Goal: Task Accomplishment & Management: Manage account settings

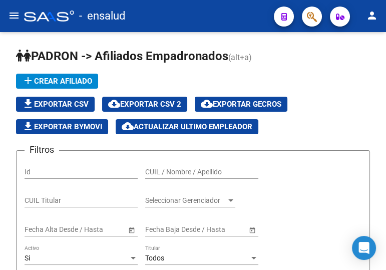
scroll to position [60, 0]
click at [174, 166] on div "CUIL / Nombre / Apellido" at bounding box center [201, 169] width 113 height 20
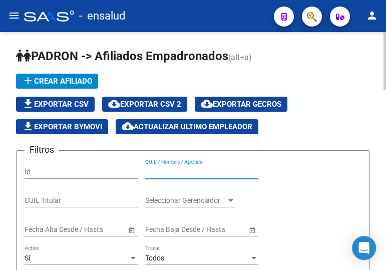
paste input "23437335249"
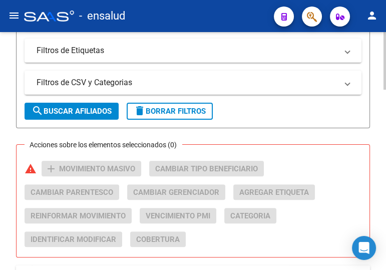
scroll to position [409, 0]
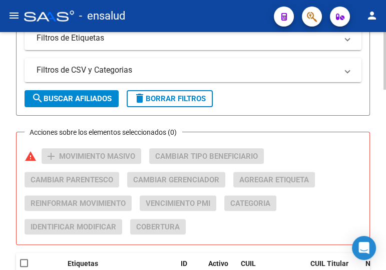
type input "23437335249"
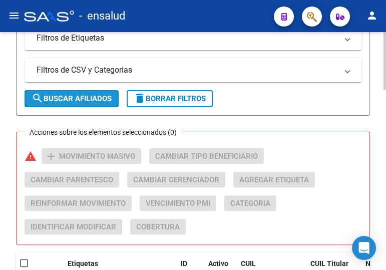
click at [77, 95] on span "search Buscar Afiliados" at bounding box center [72, 98] width 80 height 9
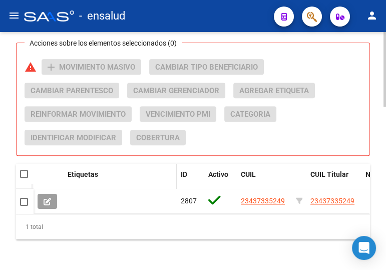
scroll to position [520, 0]
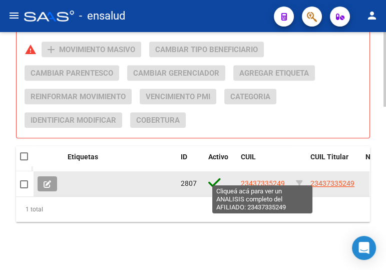
click at [260, 179] on span "23437335249" at bounding box center [263, 183] width 44 height 8
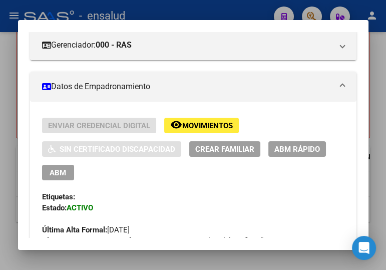
scroll to position [182, 0]
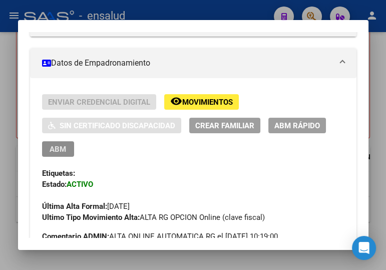
click at [52, 147] on span "ABM" at bounding box center [58, 149] width 17 height 9
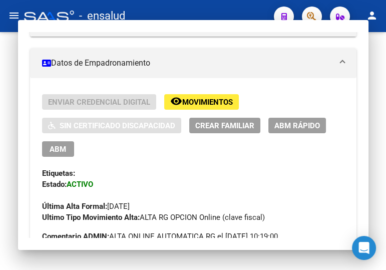
type textarea "23437335249"
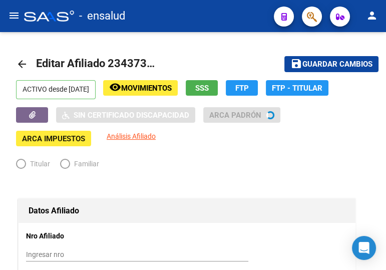
radio input "true"
type input "30-71725887-4"
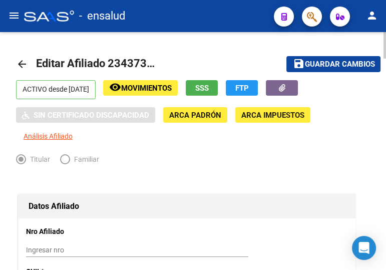
click at [306, 62] on span "Guardar cambios" at bounding box center [339, 64] width 70 height 9
drag, startPoint x: 185, startPoint y: 154, endPoint x: 196, endPoint y: 149, distance: 12.3
click at [185, 154] on div "Titular Familiar" at bounding box center [187, 162] width 342 height 16
click at [16, 62] on mat-icon "arrow_back" at bounding box center [22, 64] width 12 height 12
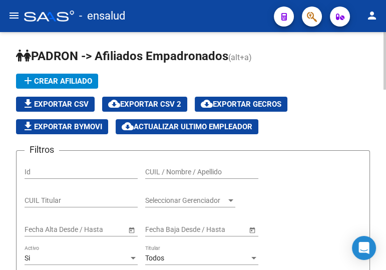
click at [170, 168] on input "CUIL / Nombre / Apellido" at bounding box center [201, 172] width 113 height 9
paste input "20297620291"
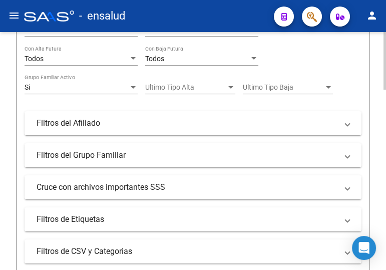
scroll to position [318, 0]
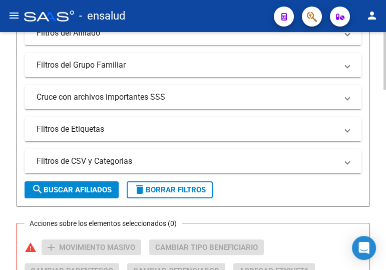
type input "20297620291"
click at [91, 186] on span "search Buscar Afiliados" at bounding box center [72, 189] width 80 height 9
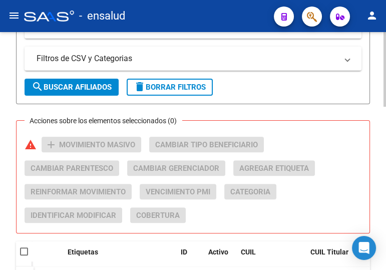
scroll to position [455, 0]
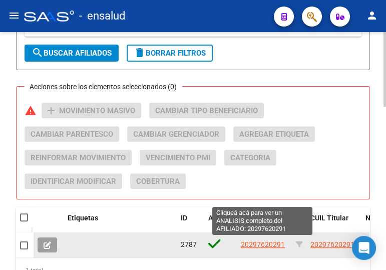
click at [266, 240] on span "20297620291" at bounding box center [263, 244] width 44 height 8
type textarea "20297620291"
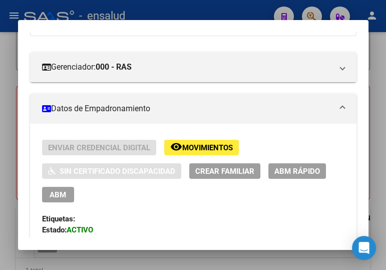
scroll to position [182, 0]
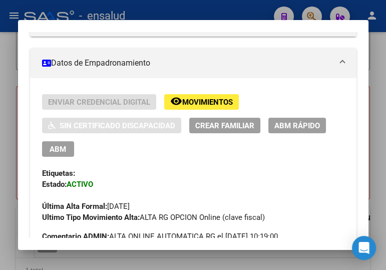
click at [53, 146] on span "ABM" at bounding box center [58, 149] width 17 height 9
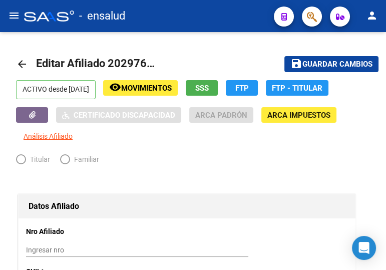
radio input "true"
type input "30-56845745-1"
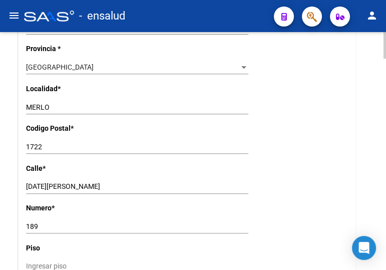
scroll to position [818, 0]
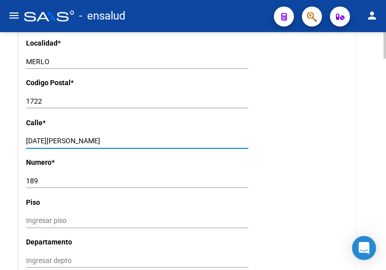
drag, startPoint x: 110, startPoint y: 141, endPoint x: 9, endPoint y: 139, distance: 100.5
paste input "[PERSON_NAME] 460"
drag, startPoint x: 84, startPoint y: 139, endPoint x: 72, endPoint y: 139, distance: 12.0
click at [72, 139] on input "[PERSON_NAME] 460" at bounding box center [137, 141] width 222 height 9
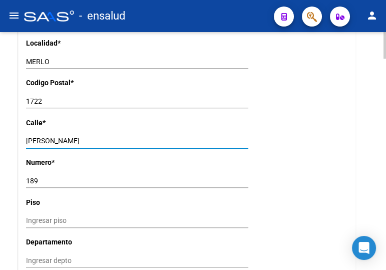
type input "[PERSON_NAME]"
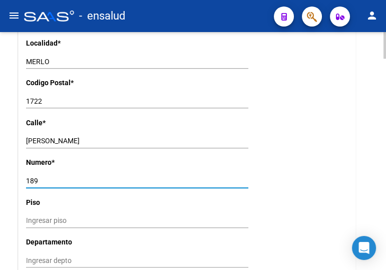
drag, startPoint x: 20, startPoint y: 179, endPoint x: 6, endPoint y: 179, distance: 14.0
paste input "460"
type input "460"
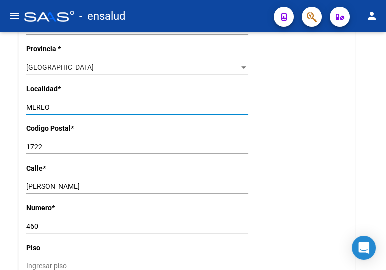
click at [0, 91] on html "menu - ensalud person Firma Express Reportes Padrón Traspasos x O.S. Traspasos …" at bounding box center [193, 135] width 386 height 270
paste input "[PERSON_NAME]"
type input "[PERSON_NAME]"
click at [50, 143] on input "1722" at bounding box center [137, 147] width 222 height 9
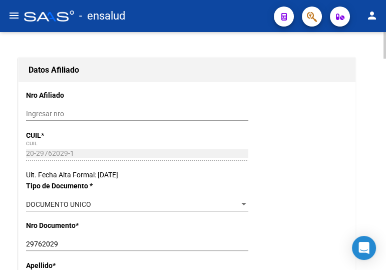
scroll to position [0, 0]
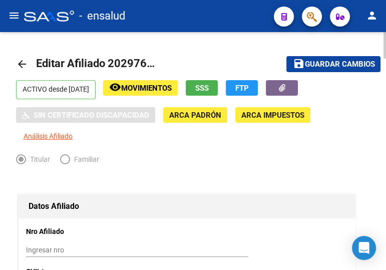
type input "1727"
click at [315, 58] on button "save Guardar cambios" at bounding box center [333, 64] width 94 height 16
click at [22, 60] on mat-icon "arrow_back" at bounding box center [22, 64] width 12 height 12
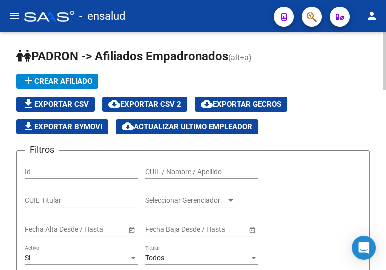
click at [159, 165] on div "CUIL / Nombre / Apellido" at bounding box center [201, 169] width 113 height 20
paste input "20144795513"
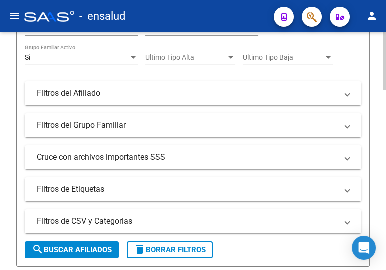
scroll to position [273, 0]
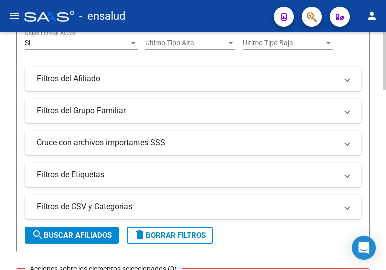
type input "20144795513"
click at [80, 231] on span "search Buscar Afiliados" at bounding box center [72, 235] width 80 height 9
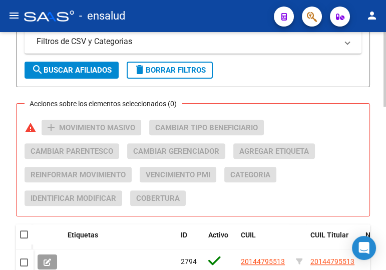
scroll to position [455, 0]
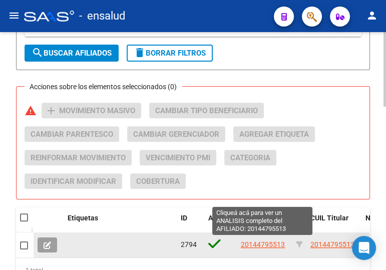
click at [260, 245] on span "20144795513" at bounding box center [263, 244] width 44 height 8
type textarea "20144795513"
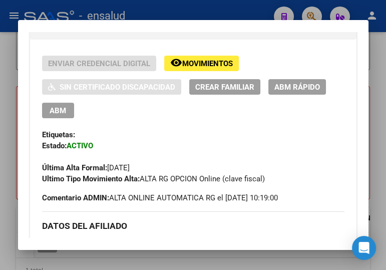
scroll to position [273, 0]
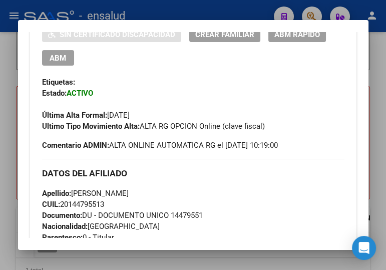
click at [56, 54] on span "ABM" at bounding box center [58, 58] width 17 height 9
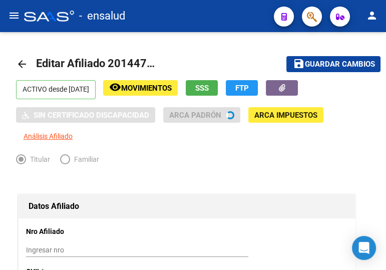
radio input "true"
type input "20-13807830-3"
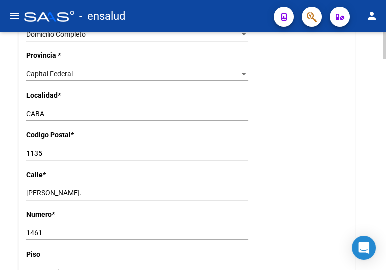
scroll to position [768, 0]
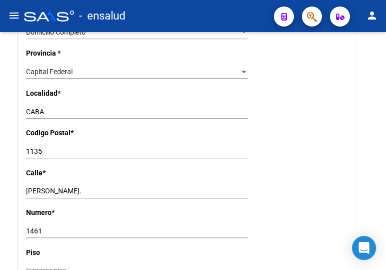
drag, startPoint x: 54, startPoint y: 106, endPoint x: -6, endPoint y: 105, distance: 59.0
click at [0, 105] on html "menu - ensalud person Firma Express Reportes Padrón Traspasos x O.S. Traspasos …" at bounding box center [193, 135] width 386 height 270
click at [113, 68] on div "Capital Federal" at bounding box center [132, 72] width 213 height 9
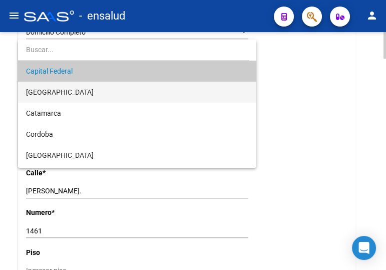
click at [105, 91] on span "[GEOGRAPHIC_DATA]" at bounding box center [137, 92] width 222 height 21
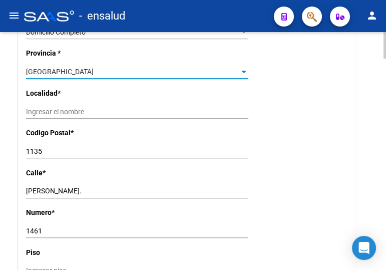
click at [60, 108] on input "Ingresar el nombre" at bounding box center [137, 112] width 222 height 9
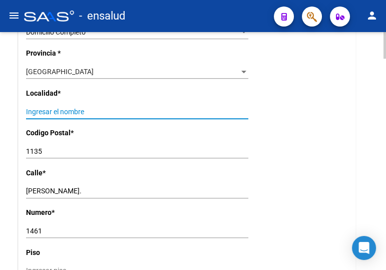
paste input "MERLO"
type input "MERLO"
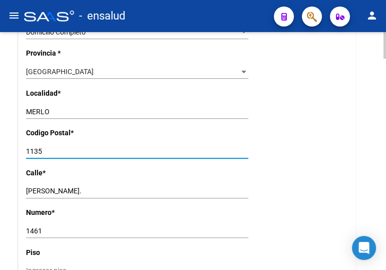
drag, startPoint x: 48, startPoint y: 150, endPoint x: 16, endPoint y: 147, distance: 32.6
type input "1722"
click at [56, 195] on div "[PERSON_NAME]. Ingresar calle" at bounding box center [137, 191] width 222 height 14
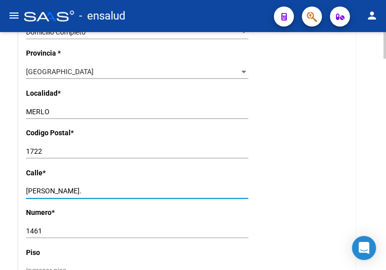
click at [57, 190] on input "[PERSON_NAME]." at bounding box center [137, 191] width 222 height 9
drag, startPoint x: 121, startPoint y: 190, endPoint x: -6, endPoint y: 188, distance: 126.0
click at [0, 188] on html "menu - ensalud person Firma Express Reportes Padrón Traspasos x O.S. Traspasos …" at bounding box center [193, 135] width 386 height 270
paste input "[PERSON_NAME] 1089"
drag, startPoint x: 69, startPoint y: 189, endPoint x: 53, endPoint y: 188, distance: 16.6
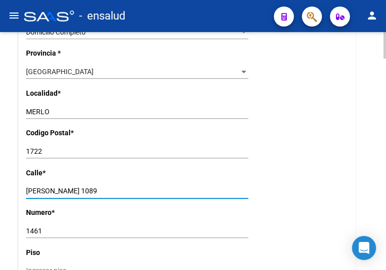
click at [54, 188] on input "[PERSON_NAME] 1089" at bounding box center [137, 191] width 222 height 9
type input "[PERSON_NAME]"
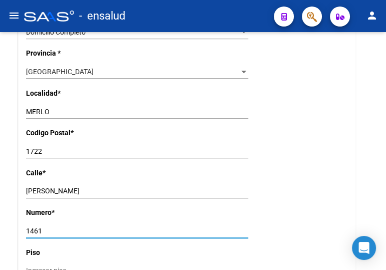
drag, startPoint x: 31, startPoint y: 229, endPoint x: -1, endPoint y: 228, distance: 31.0
click at [0, 228] on html "menu - ensalud person Firma Express Reportes Padrón Traspasos x O.S. Traspasos …" at bounding box center [193, 135] width 386 height 270
paste input "089"
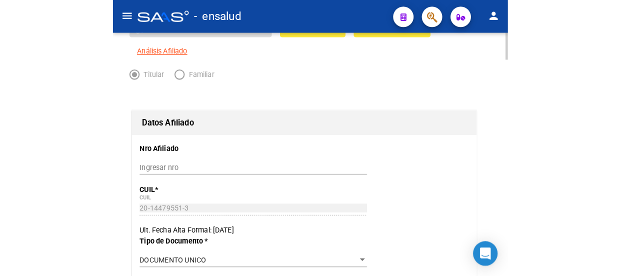
scroll to position [0, 0]
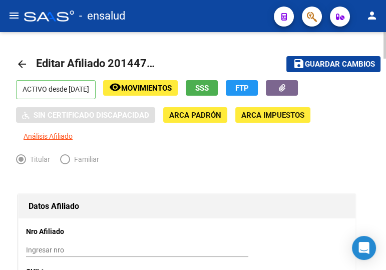
type input "1089"
click at [356, 60] on span "Guardar cambios" at bounding box center [339, 64] width 70 height 9
